Goal: Navigation & Orientation: Find specific page/section

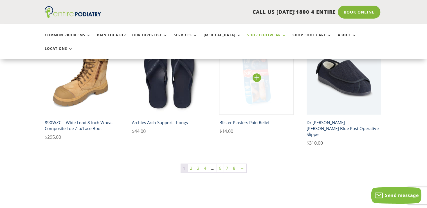
scroll to position [417, 0]
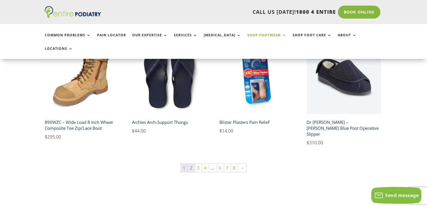
click at [191, 164] on link "2" at bounding box center [191, 168] width 7 height 8
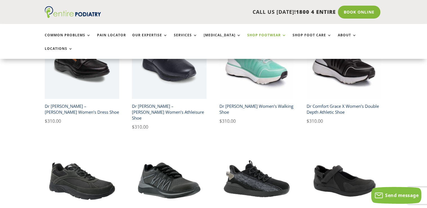
scroll to position [415, 0]
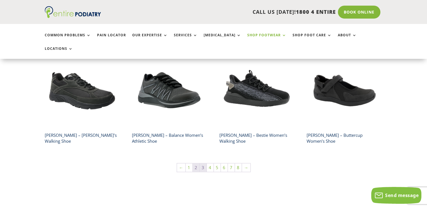
click at [204, 163] on link "3" at bounding box center [203, 167] width 7 height 8
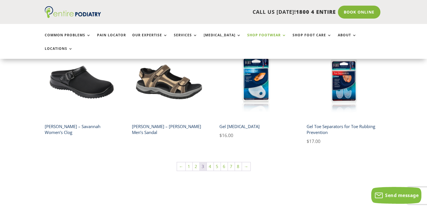
scroll to position [416, 0]
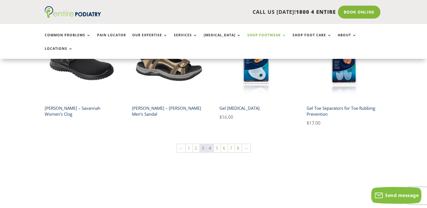
click at [211, 144] on link "4" at bounding box center [210, 148] width 7 height 8
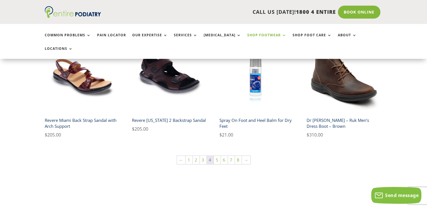
scroll to position [415, 0]
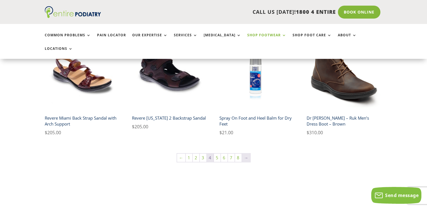
click at [243, 153] on link "→" at bounding box center [246, 157] width 8 height 8
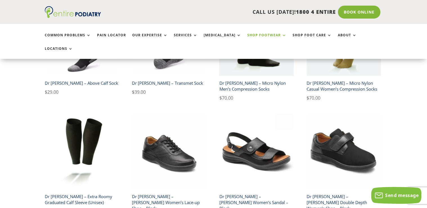
scroll to position [433, 0]
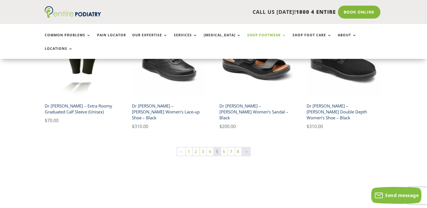
click at [246, 147] on link "→" at bounding box center [246, 151] width 8 height 8
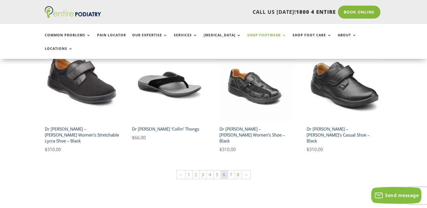
scroll to position [416, 0]
click at [245, 170] on link "→" at bounding box center [246, 174] width 8 height 8
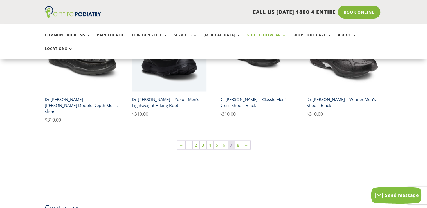
scroll to position [451, 0]
click at [247, 140] on link "→" at bounding box center [246, 144] width 8 height 8
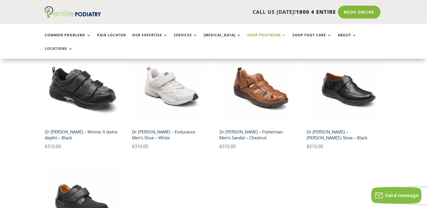
scroll to position [235, 0]
